Goal: Communication & Community: Answer question/provide support

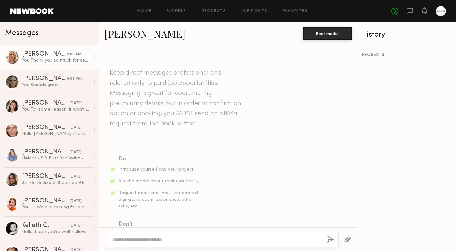
scroll to position [672, 0]
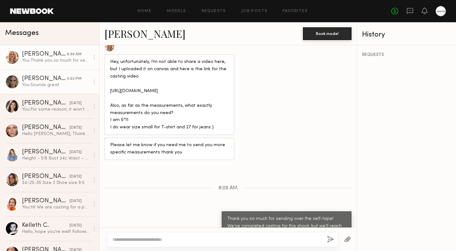
click at [47, 85] on div "You: Sounds great" at bounding box center [56, 85] width 68 height 6
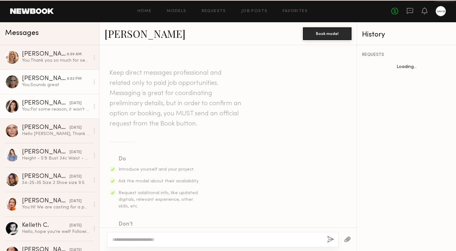
scroll to position [332, 0]
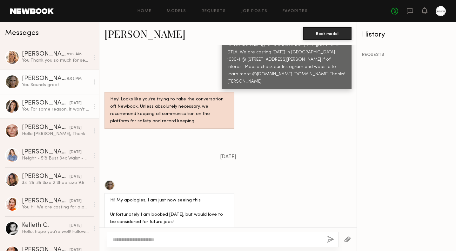
click at [47, 105] on div "[PERSON_NAME]" at bounding box center [46, 103] width 48 height 6
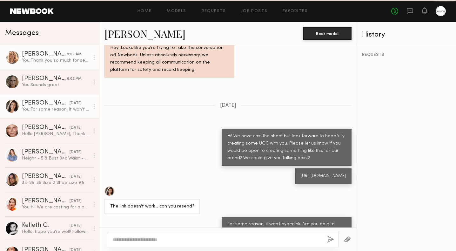
scroll to position [502, 0]
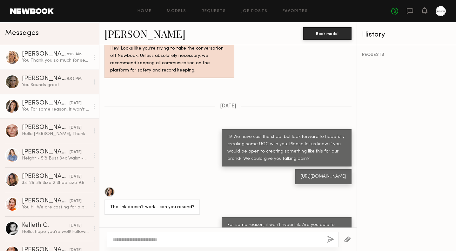
click at [52, 64] on link "Anastassija M. 8:09 AM You: Thank you so much for sending over the self-tape! W…" at bounding box center [49, 57] width 99 height 24
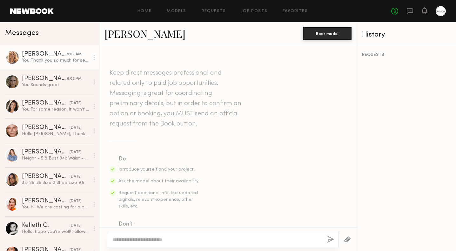
scroll to position [672, 0]
